Goal: Task Accomplishment & Management: Manage account settings

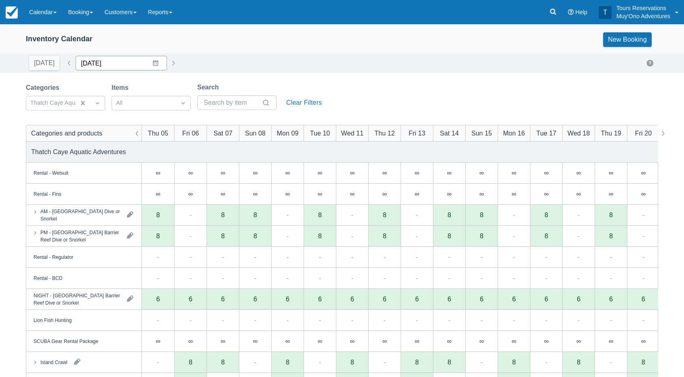
click at [100, 65] on input "03/05/26" at bounding box center [121, 63] width 91 height 15
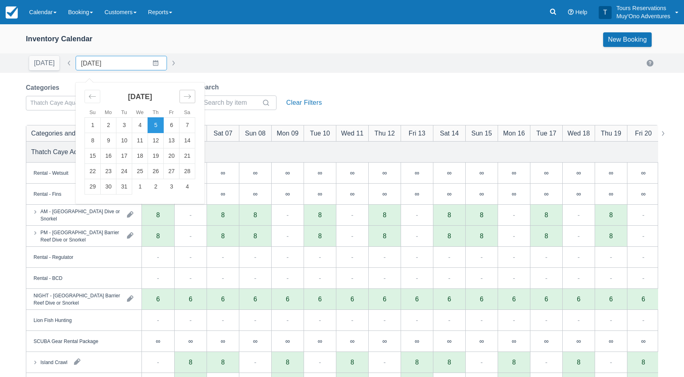
click at [180, 100] on div "Move forward to switch to the next month." at bounding box center [188, 96] width 16 height 13
click at [184, 98] on icon "Move forward to switch to the next month." at bounding box center [188, 97] width 8 height 8
click at [184, 99] on icon "Move forward to switch to the next month." at bounding box center [188, 97] width 8 height 8
click at [93, 94] on div "Move backward to switch to the previous month." at bounding box center [93, 96] width 16 height 13
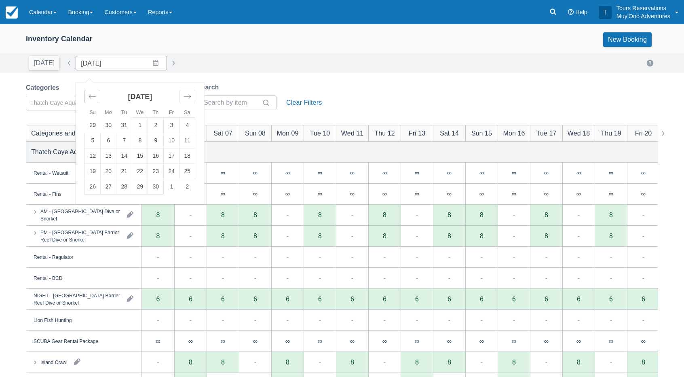
click at [94, 94] on div "Move backward to switch to the previous month." at bounding box center [93, 96] width 16 height 13
click at [93, 95] on div "Move backward to switch to the previous month." at bounding box center [93, 96] width 16 height 13
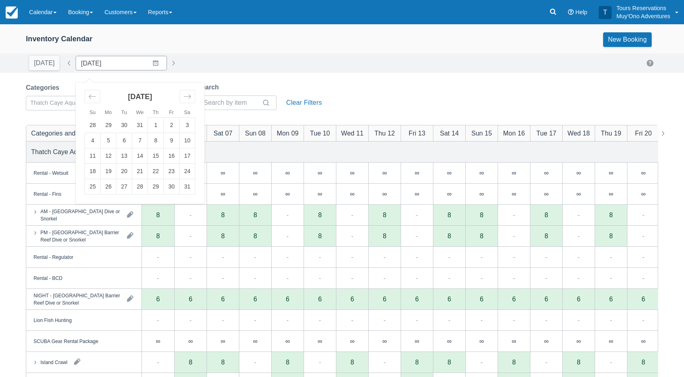
click at [100, 95] on div "January 2026" at bounding box center [140, 100] width 111 height 35
click at [96, 97] on div "Move backward to switch to the previous month." at bounding box center [93, 96] width 16 height 13
click at [125, 161] on td "11" at bounding box center [125, 155] width 16 height 15
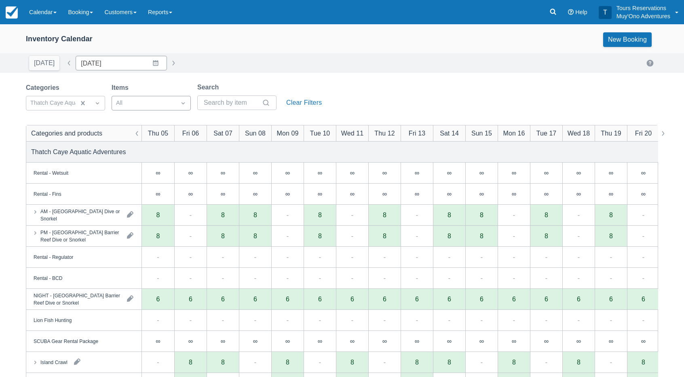
type input "11/11/25"
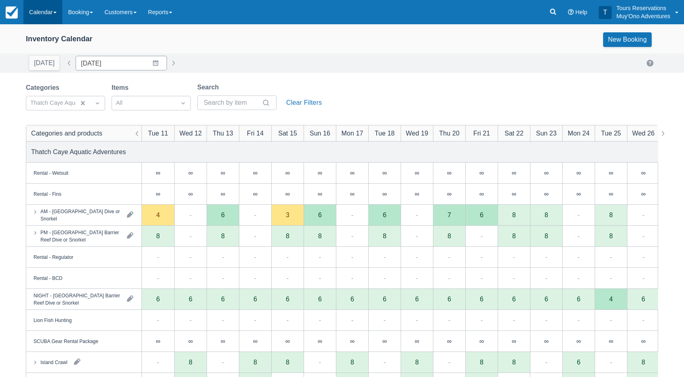
click at [53, 13] on link "Calendar" at bounding box center [42, 12] width 39 height 24
click at [54, 74] on link "Inventory" at bounding box center [56, 68] width 64 height 17
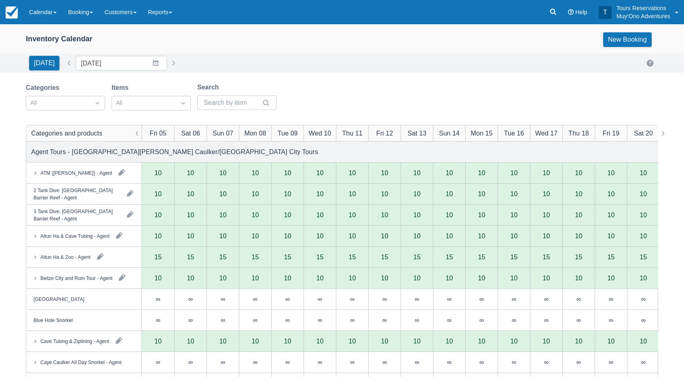
click at [204, 47] on div "Inventory Calendar New Booking" at bounding box center [342, 41] width 684 height 24
click at [228, 33] on div "Inventory Calendar New Booking" at bounding box center [342, 39] width 633 height 15
click at [180, 45] on div "Inventory Calendar New Booking" at bounding box center [342, 39] width 633 height 15
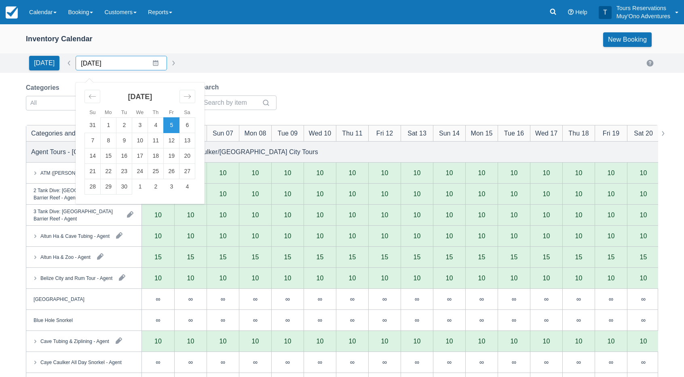
click at [110, 62] on input "[DATE]" at bounding box center [121, 63] width 91 height 15
click at [215, 61] on div "[DATE] Date [DATE] Navigate forward to interact with the calendar and select a …" at bounding box center [342, 63] width 633 height 15
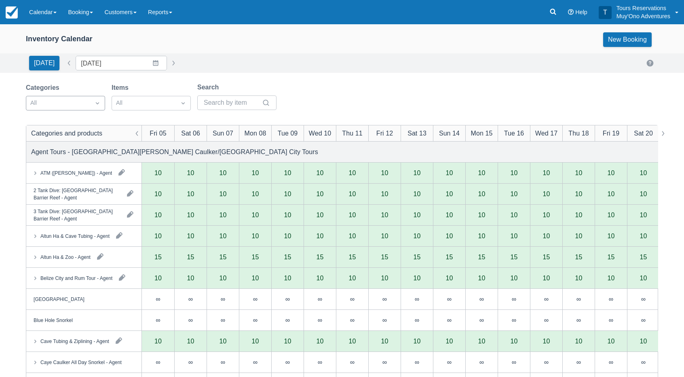
click at [73, 105] on div at bounding box center [58, 103] width 56 height 11
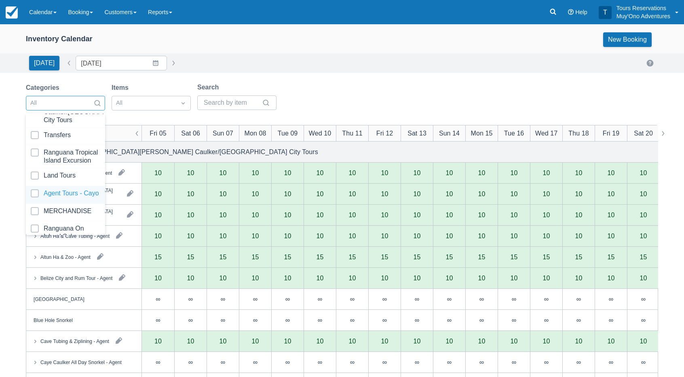
scroll to position [80, 0]
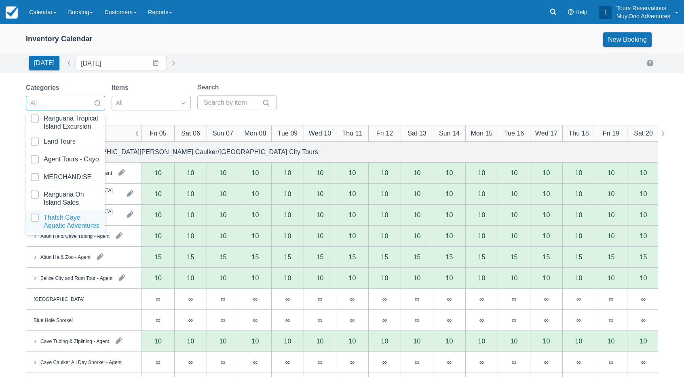
click at [66, 218] on div at bounding box center [66, 222] width 70 height 16
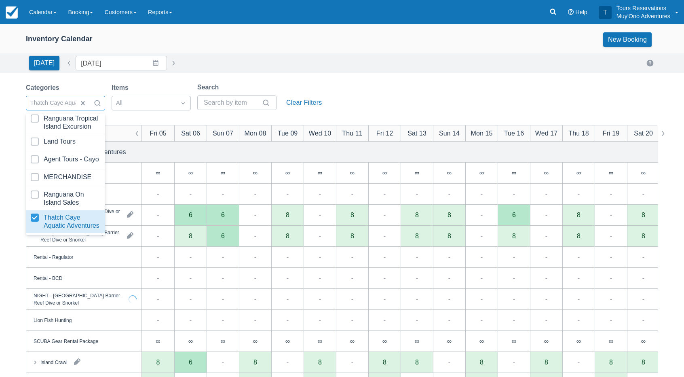
click at [321, 62] on div "[DATE] Date [DATE] Navigate forward to interact with the calendar and select a …" at bounding box center [342, 63] width 633 height 15
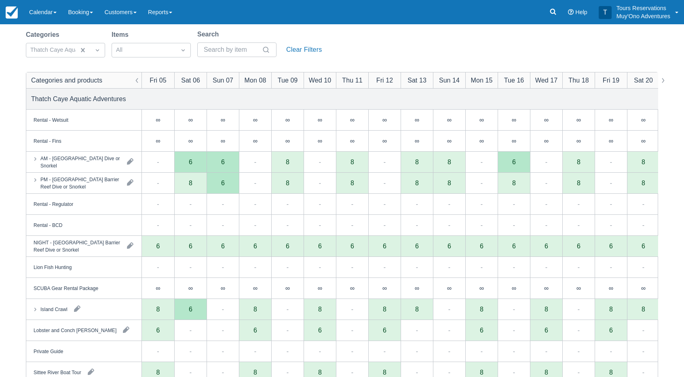
scroll to position [40, 0]
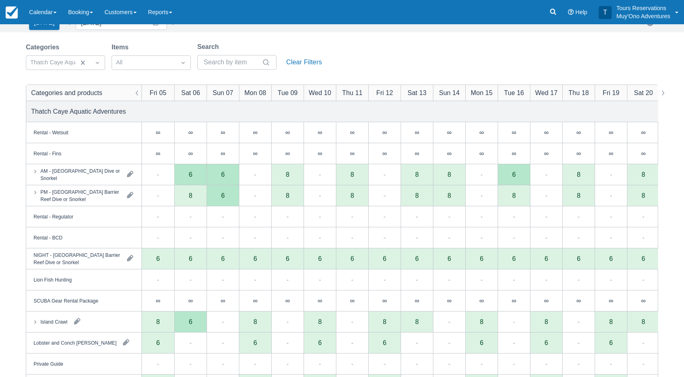
click at [323, 39] on div "Inventory Calendar New Booking [DATE] Date [DATE] Navigate forward to interact …" at bounding box center [342, 219] width 684 height 470
